Goal: Task Accomplishment & Management: Use online tool/utility

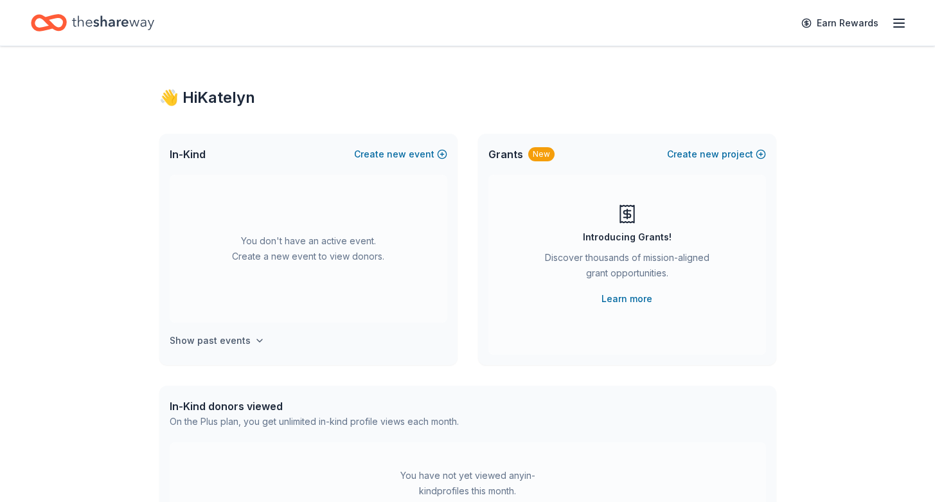
click at [227, 335] on h4 "Show past events" at bounding box center [210, 340] width 81 height 15
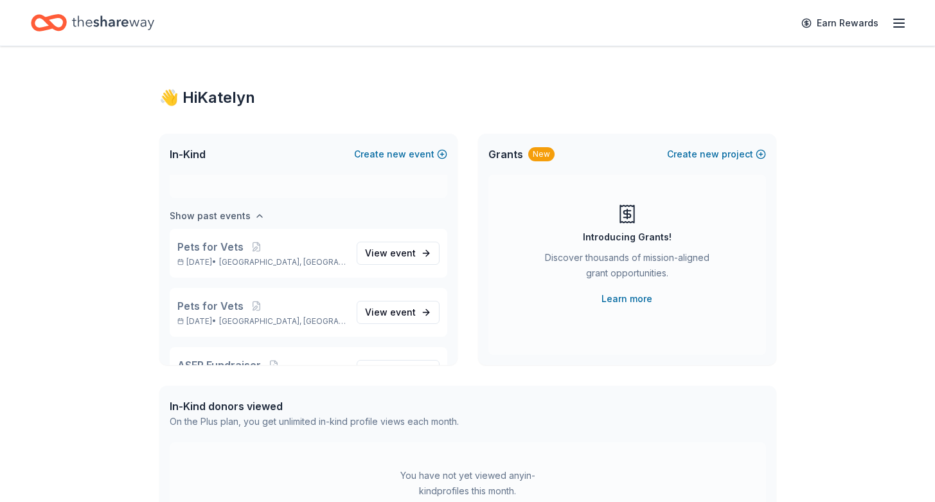
scroll to position [148, 0]
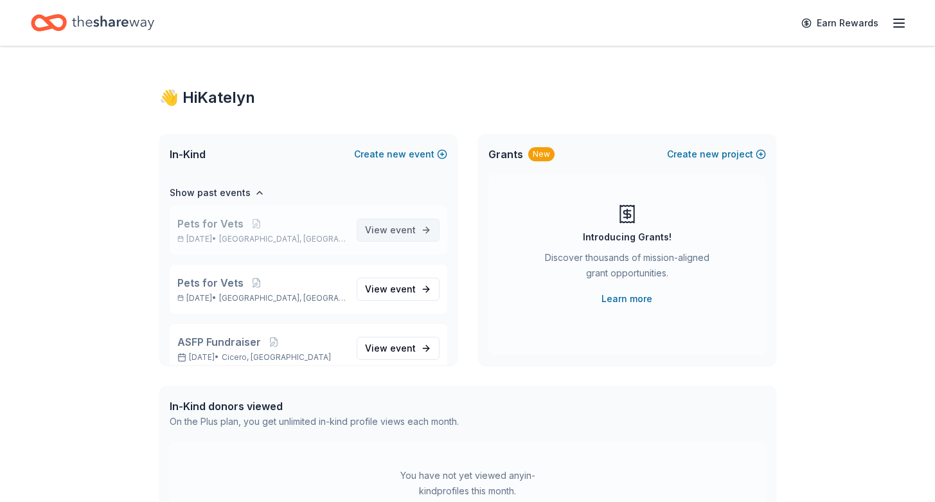
click at [412, 231] on link "View event" at bounding box center [397, 229] width 83 height 23
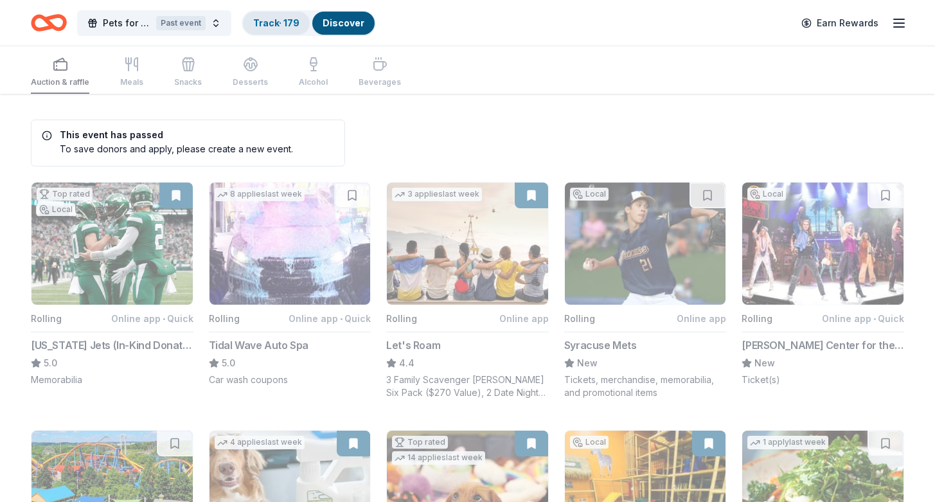
click at [266, 28] on link "Track · 179" at bounding box center [276, 22] width 46 height 11
click at [280, 19] on link "Track · 179" at bounding box center [276, 22] width 46 height 11
click at [270, 25] on link "Track · 179" at bounding box center [276, 22] width 46 height 11
click at [289, 28] on button "Track · 179 Discover" at bounding box center [309, 23] width 134 height 26
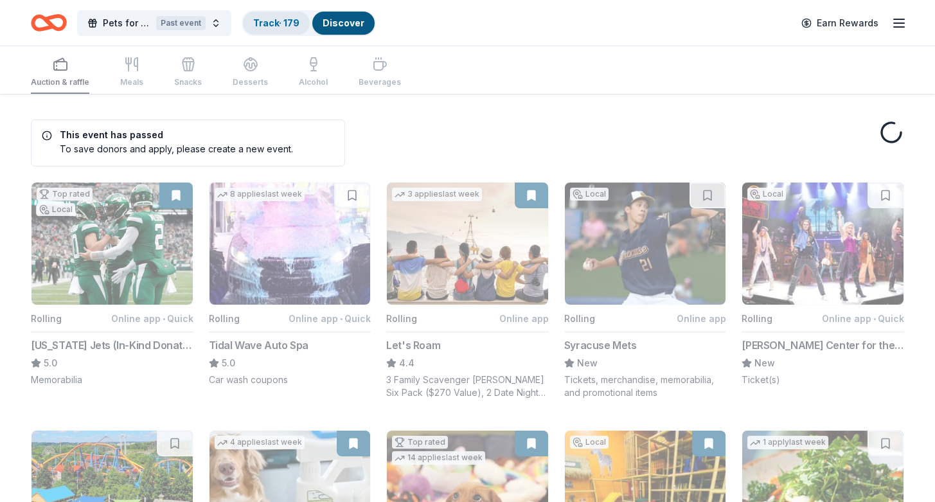
click at [281, 24] on link "Track · 179" at bounding box center [276, 22] width 46 height 11
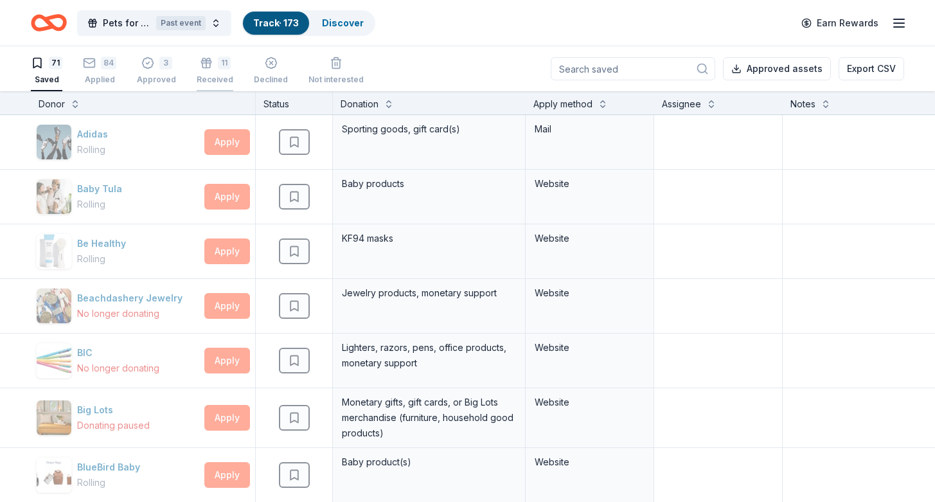
click at [218, 67] on div "11" at bounding box center [224, 63] width 13 height 13
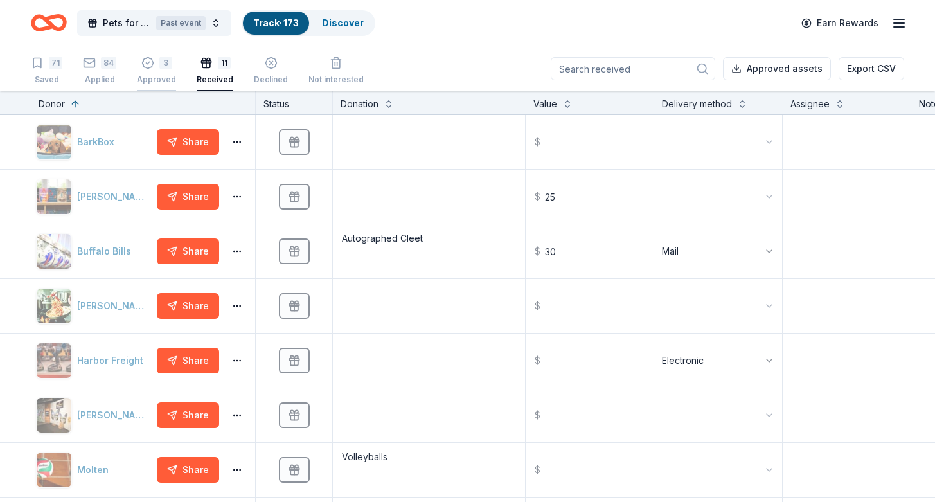
click at [166, 64] on div "3" at bounding box center [165, 63] width 13 height 13
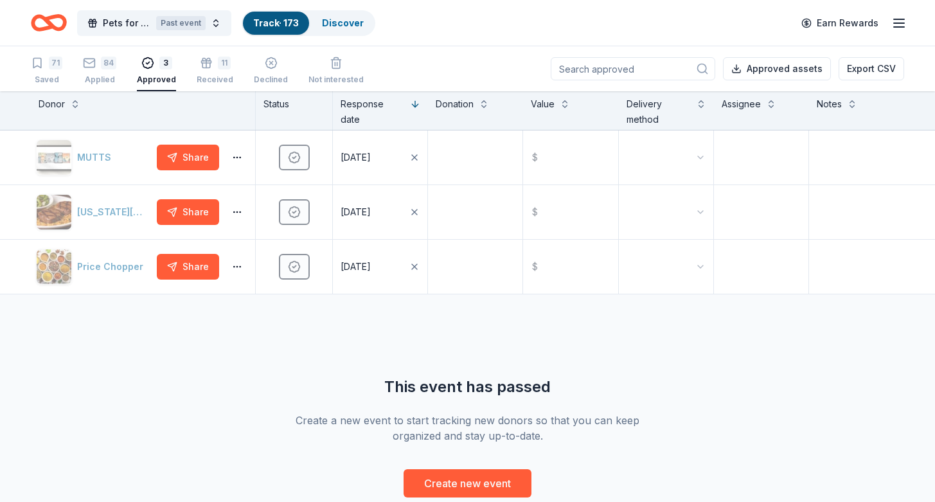
click at [123, 72] on div "71 Saved 84 Applied 3 Approved 11 Received Declined Not interested" at bounding box center [197, 71] width 333 height 40
click at [205, 71] on div "11 Received" at bounding box center [215, 71] width 37 height 28
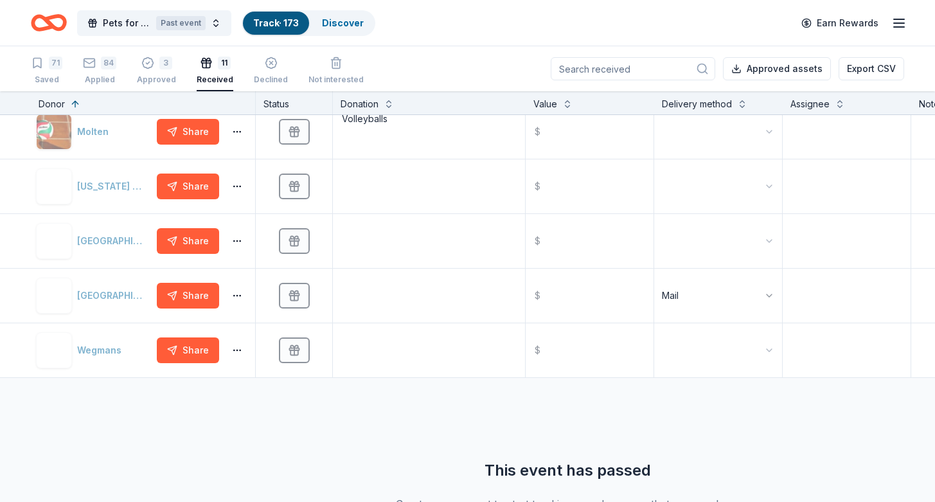
scroll to position [338, 0]
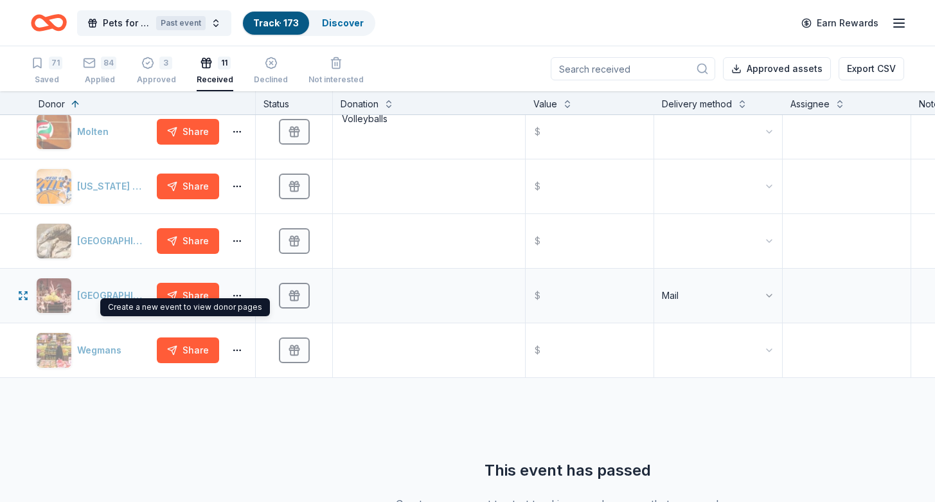
click at [89, 289] on div "[GEOGRAPHIC_DATA]" at bounding box center [94, 295] width 116 height 36
click at [91, 294] on div "[GEOGRAPHIC_DATA]" at bounding box center [94, 295] width 116 height 36
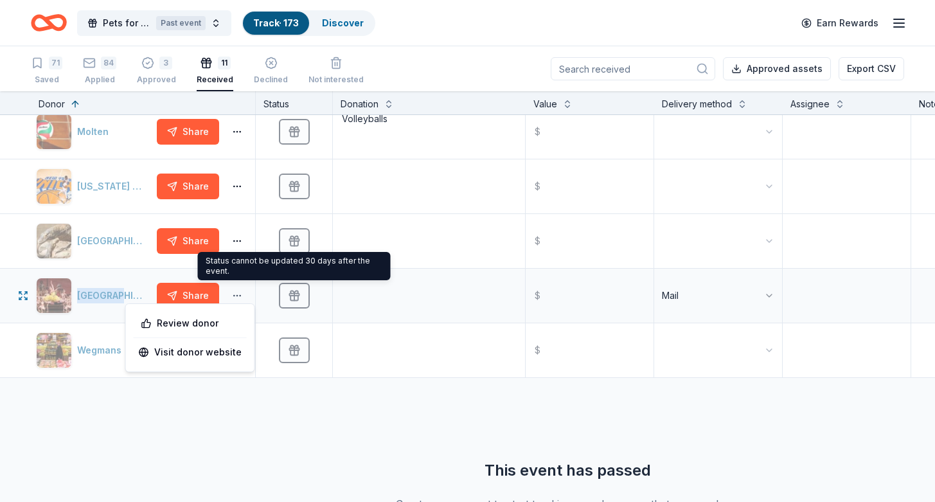
click at [239, 299] on button "button" at bounding box center [237, 295] width 26 height 10
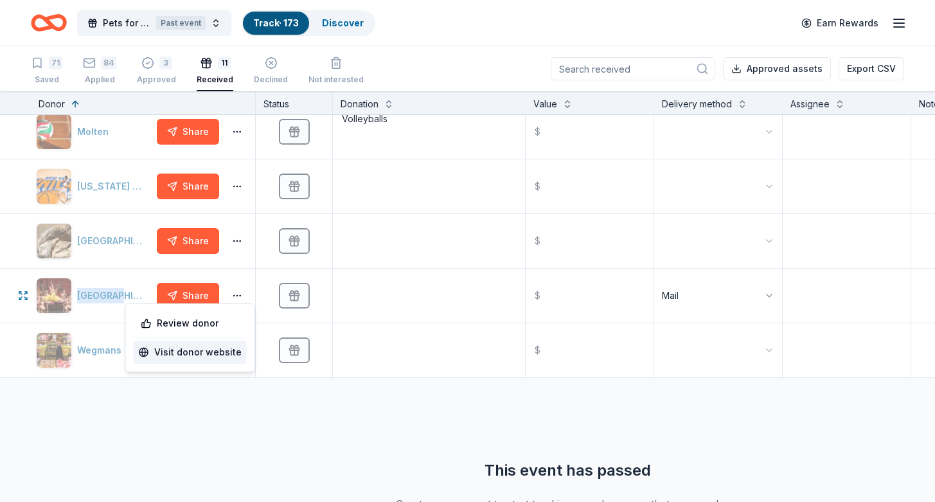
click at [234, 350] on link "Visit donor website" at bounding box center [190, 351] width 103 height 15
